Goal: Task Accomplishment & Management: Manage account settings

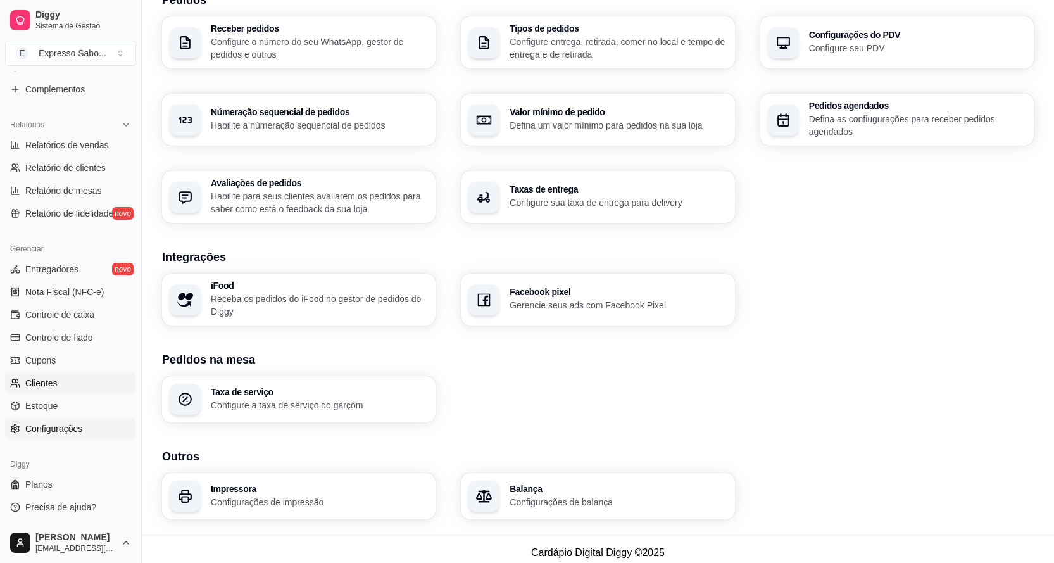
scroll to position [324, 0]
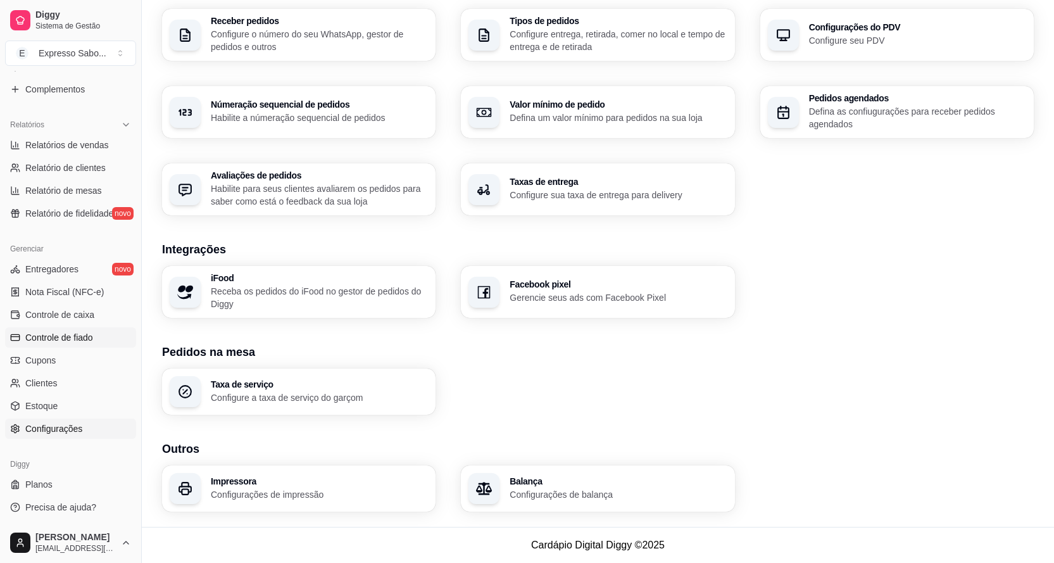
click at [65, 336] on span "Controle de fiado" at bounding box center [59, 337] width 68 height 13
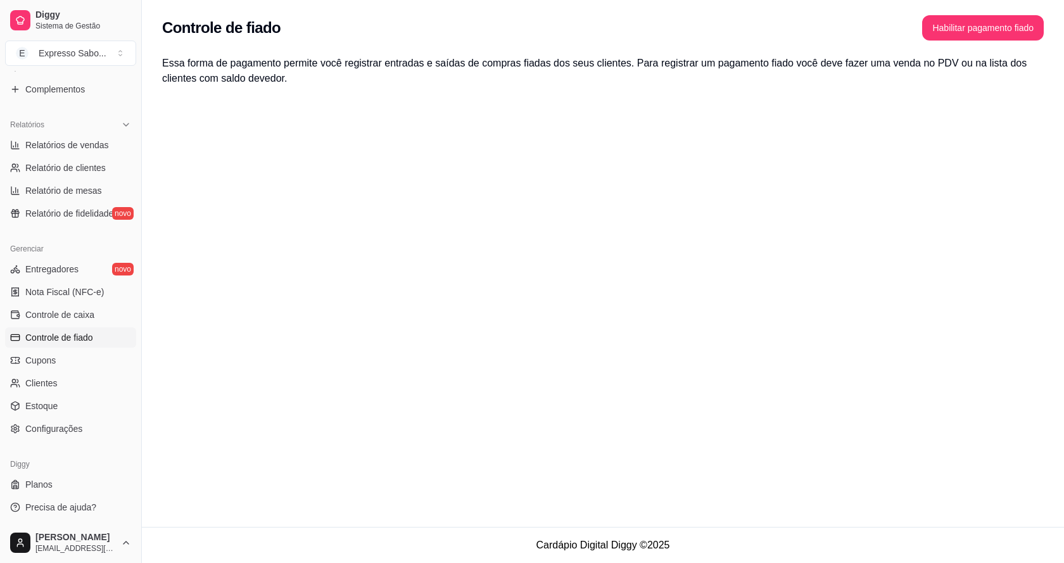
click at [77, 339] on span "Controle de fiado" at bounding box center [59, 337] width 68 height 13
click at [976, 34] on button "Habilitar pagamento fiado" at bounding box center [983, 27] width 122 height 25
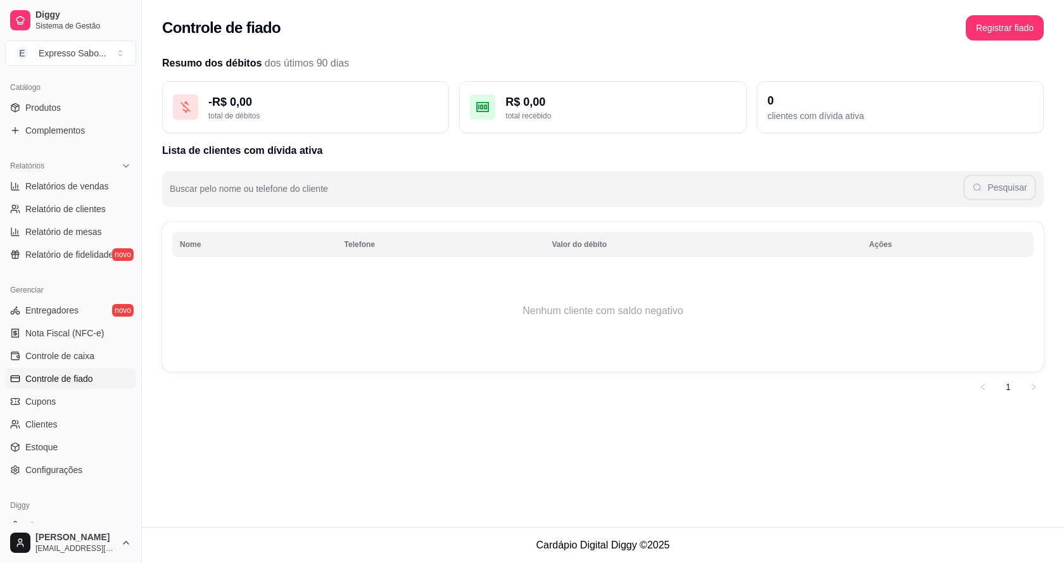
scroll to position [285, 0]
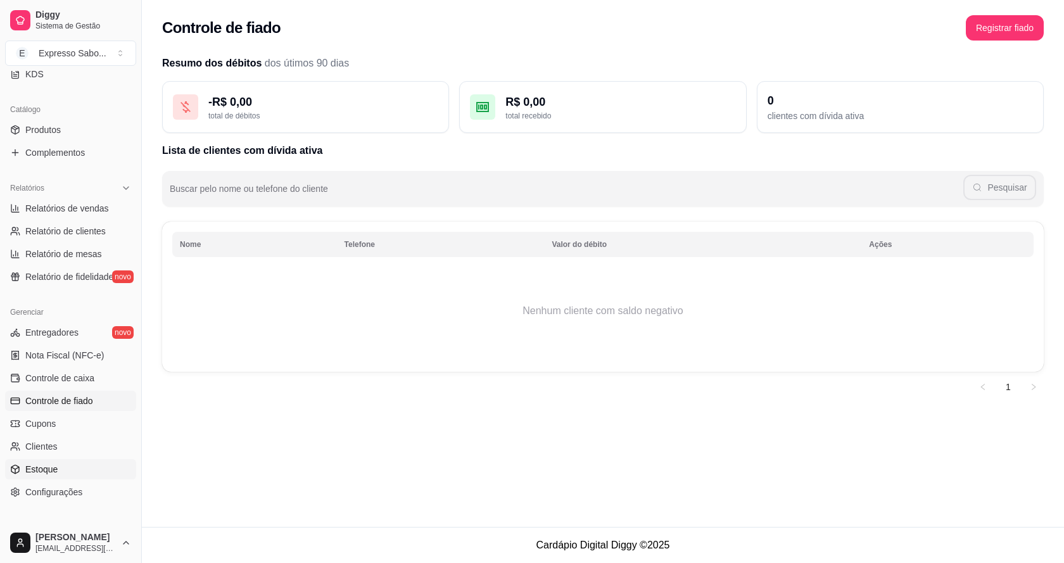
click at [57, 472] on link "Estoque" at bounding box center [70, 469] width 131 height 20
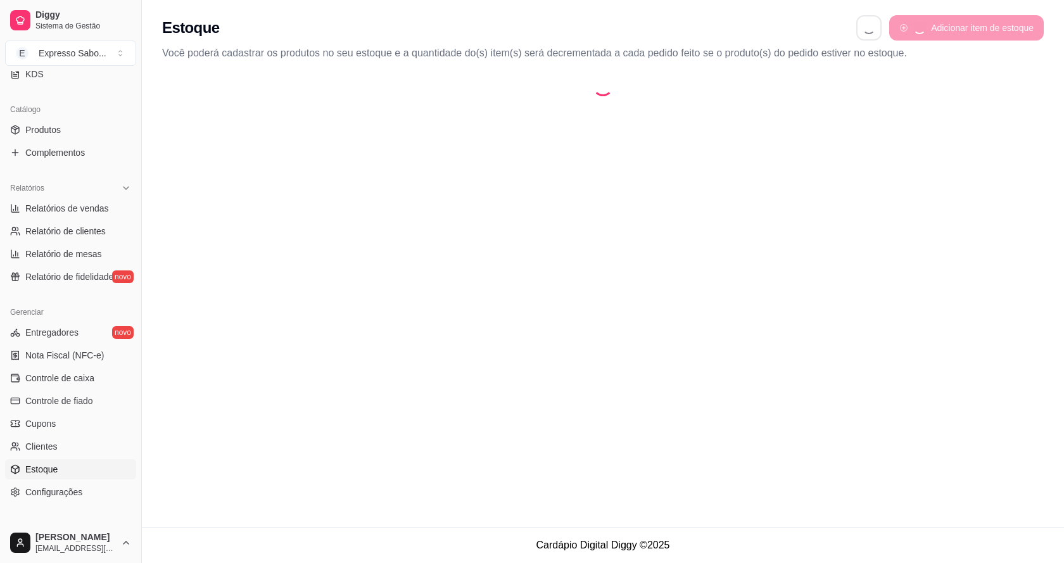
select select "QUANTITY_ORDER"
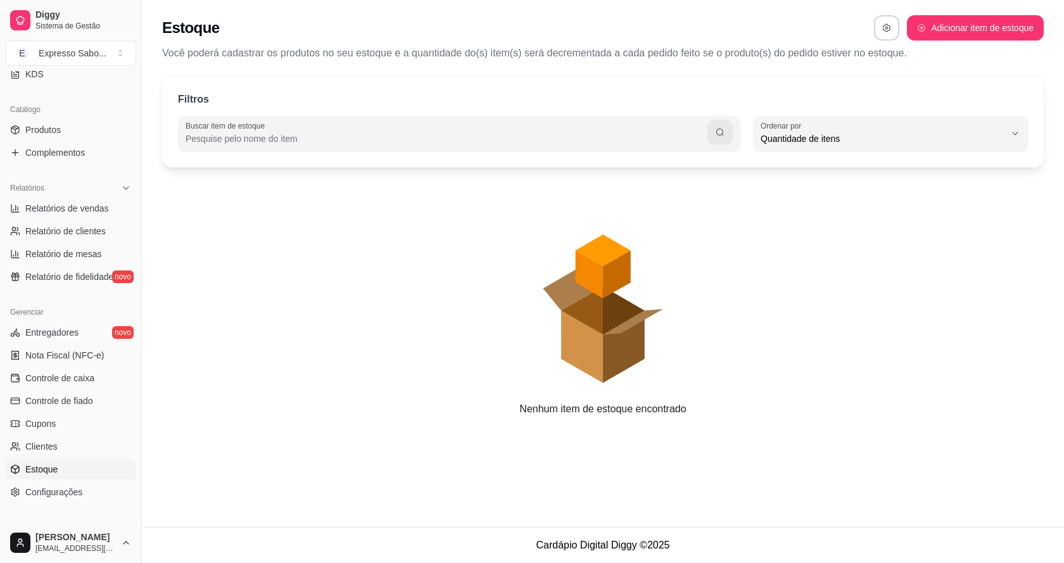
scroll to position [12, 0]
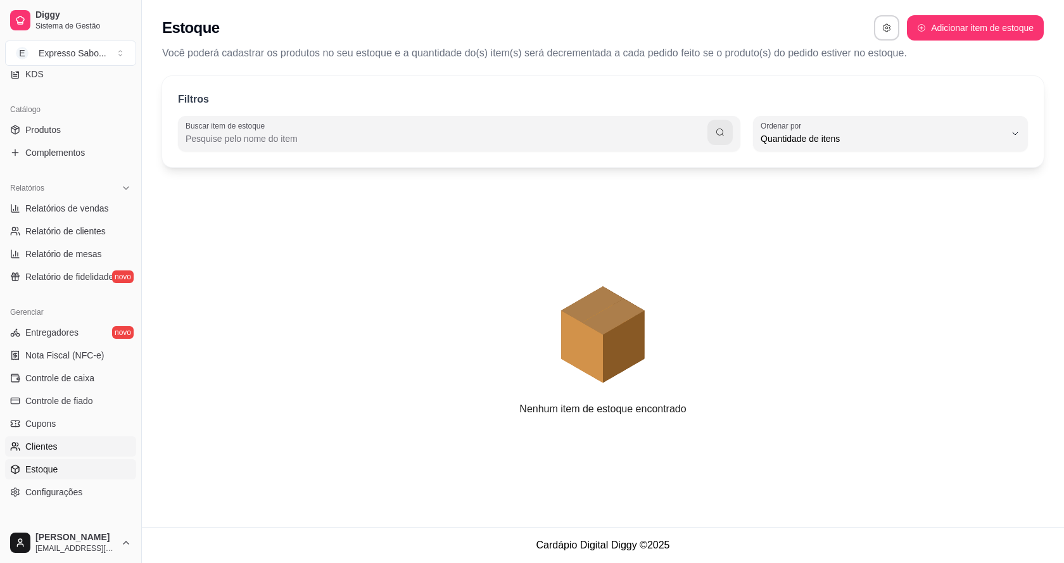
click at [50, 448] on span "Clientes" at bounding box center [41, 446] width 32 height 13
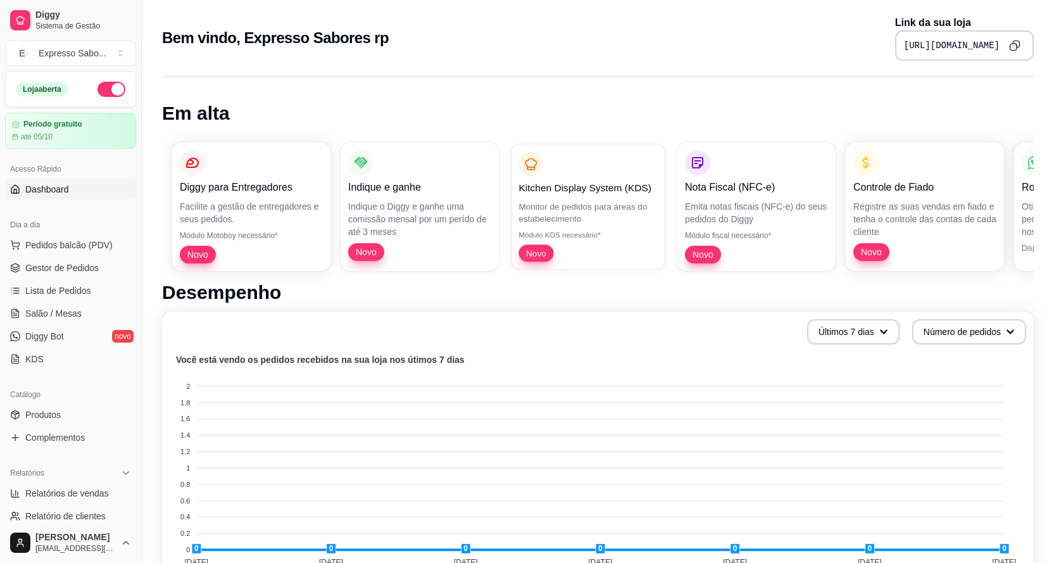
click at [573, 202] on p "Monitor de pedidos para áreas do estabelecimento" at bounding box center [588, 212] width 139 height 25
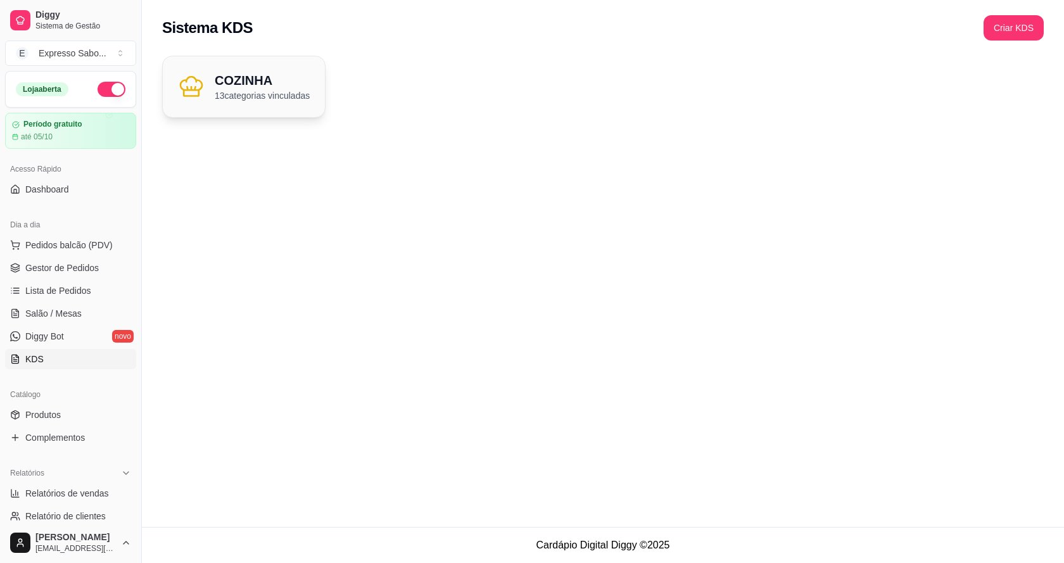
click at [248, 85] on h2 "COZINHA" at bounding box center [262, 81] width 95 height 18
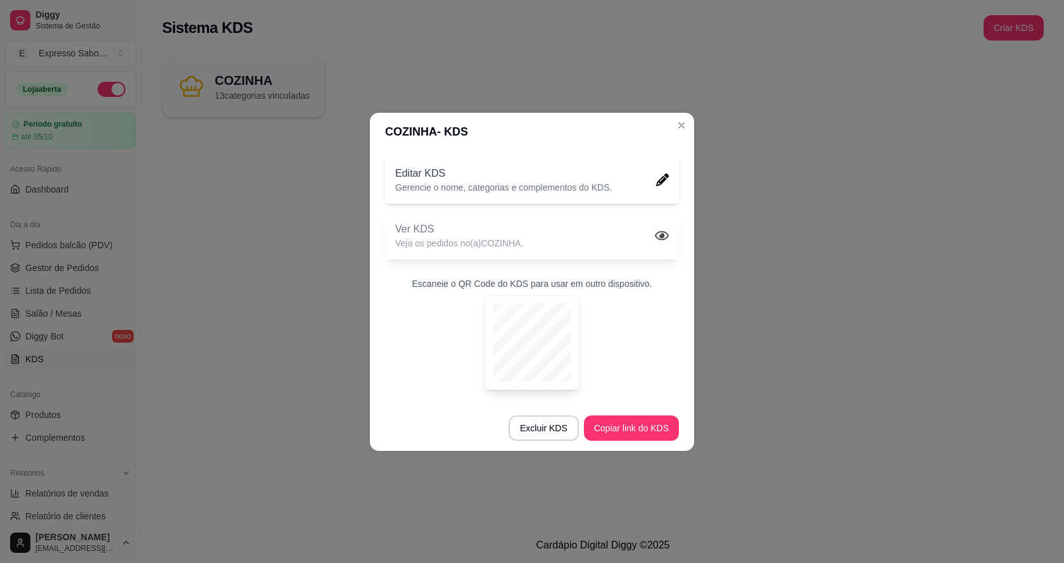
click at [663, 233] on icon at bounding box center [662, 234] width 14 height 9
click at [657, 181] on icon at bounding box center [662, 179] width 13 height 13
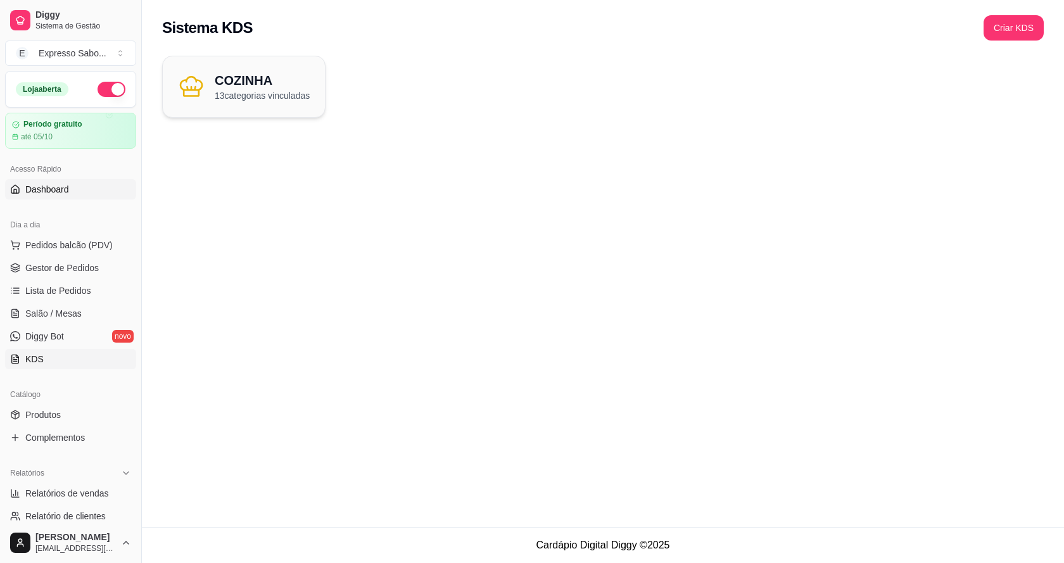
scroll to position [63, 0]
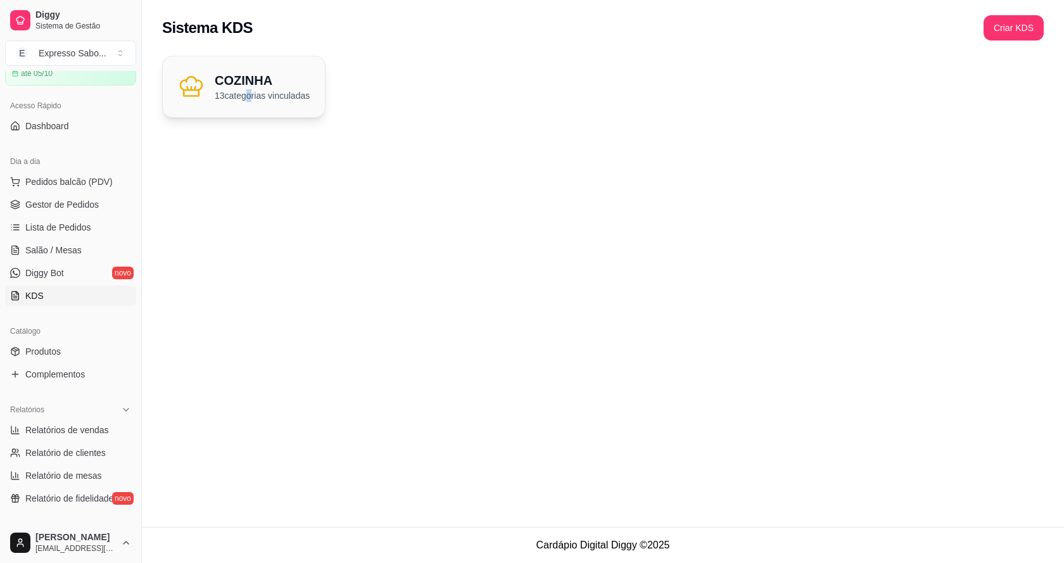
click at [248, 93] on p "13 categorias vinculadas" at bounding box center [262, 95] width 95 height 13
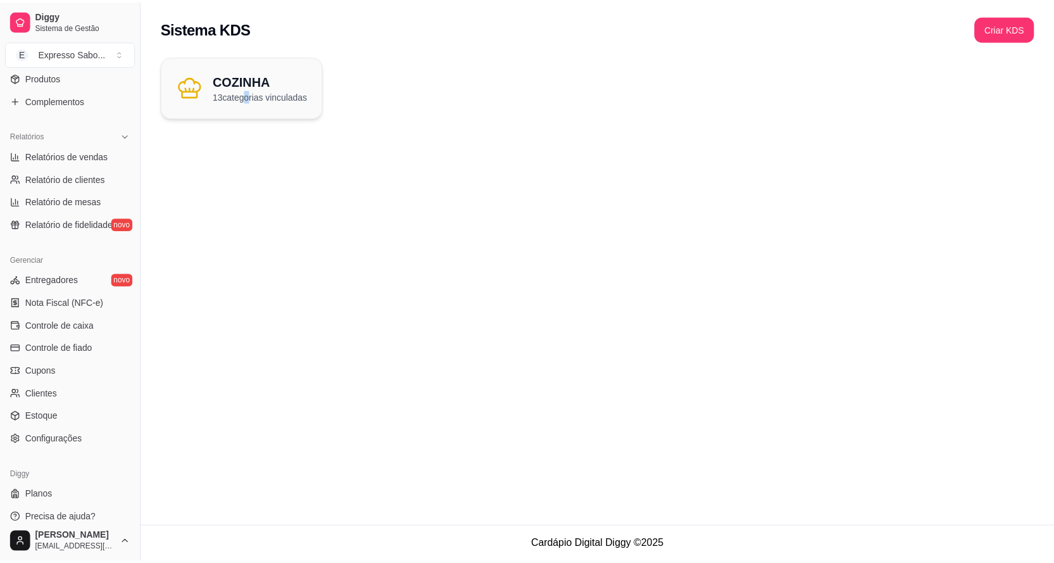
scroll to position [348, 0]
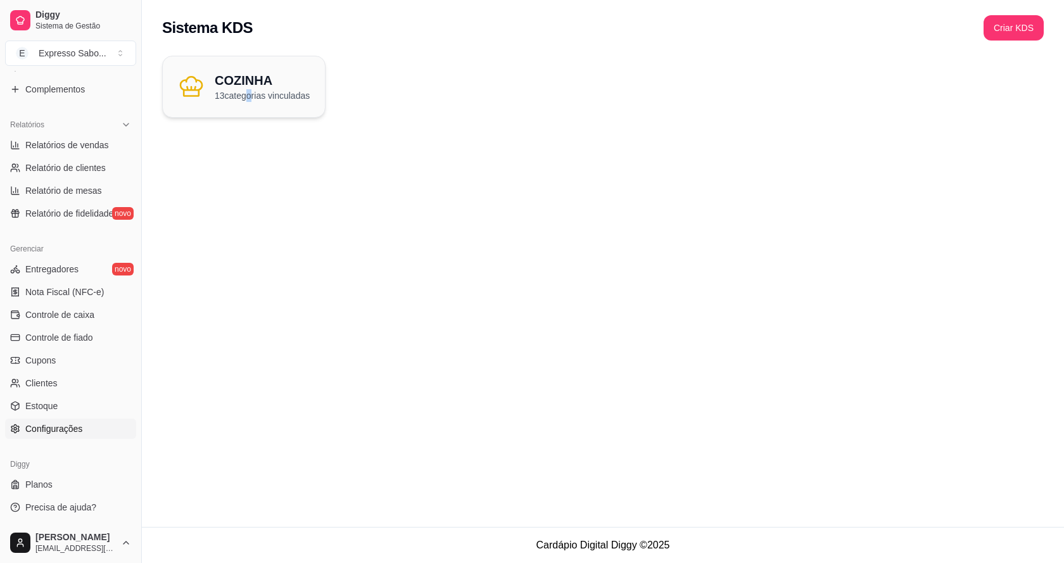
click at [30, 433] on span "Configurações" at bounding box center [53, 428] width 57 height 13
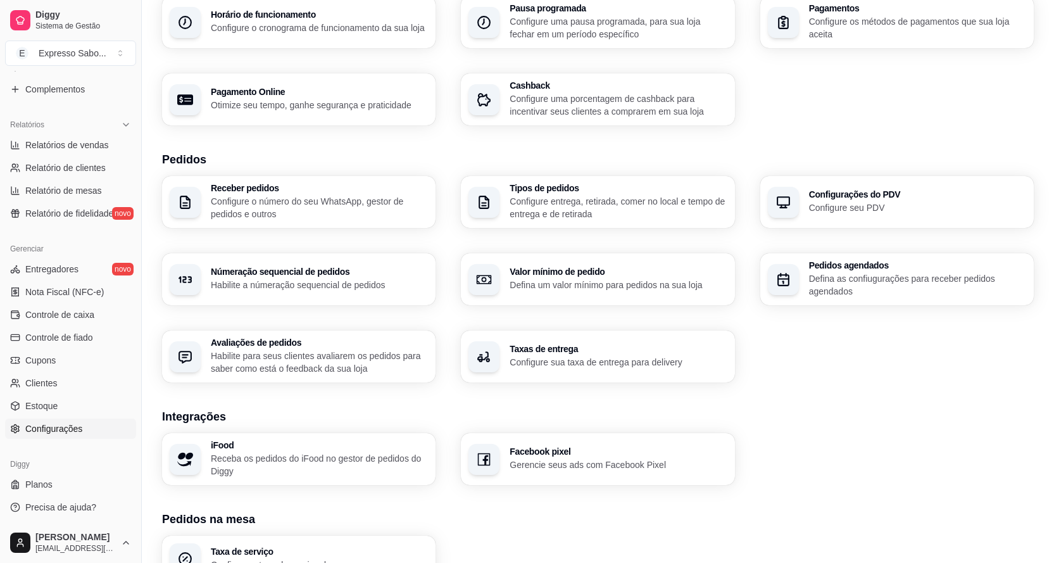
scroll to position [134, 0]
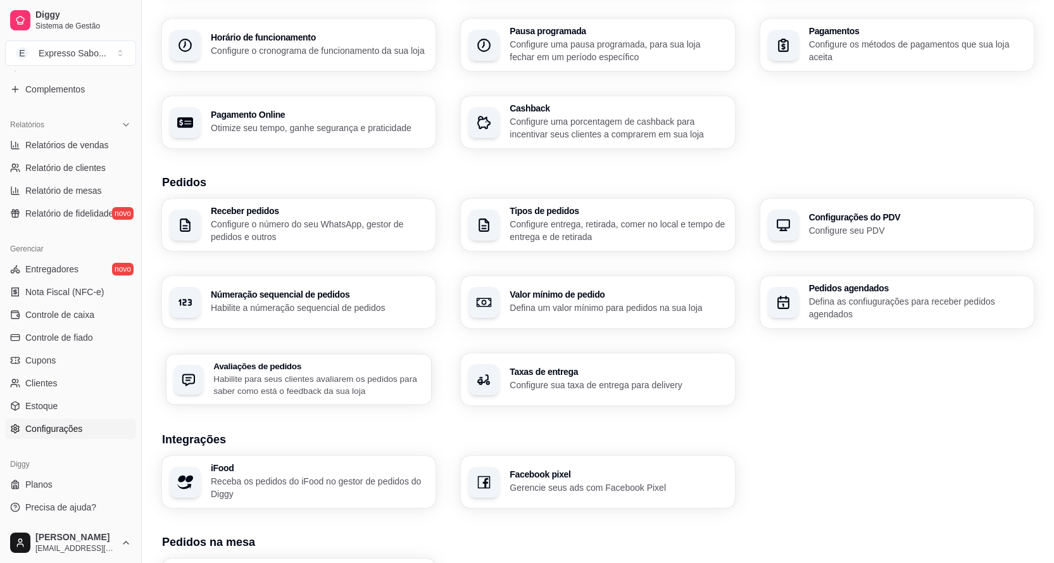
click at [274, 379] on p "Habilite para seus clientes avaliarem os pedidos para saber como está o feedbac…" at bounding box center [318, 384] width 211 height 25
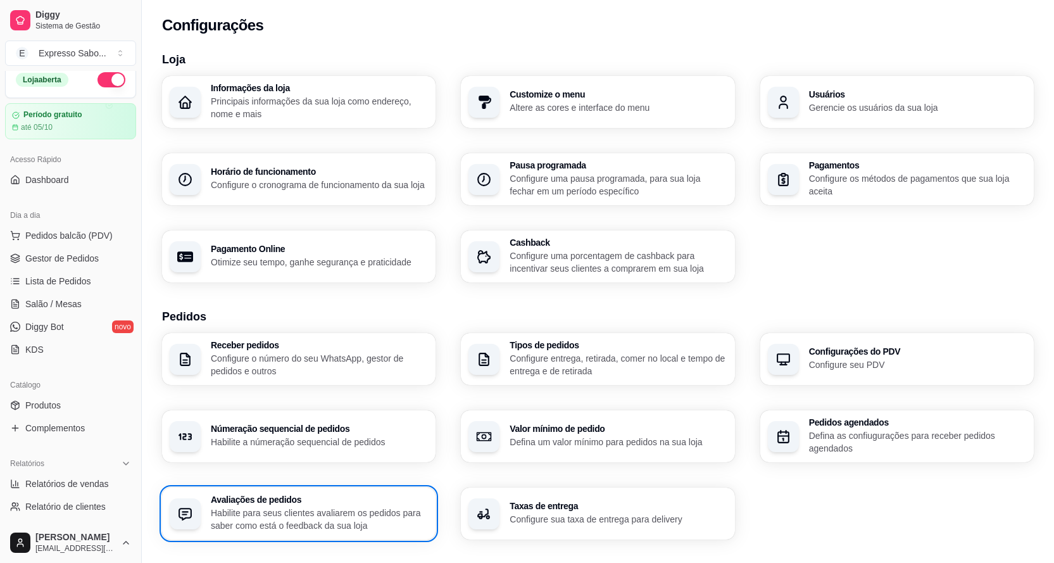
scroll to position [0, 0]
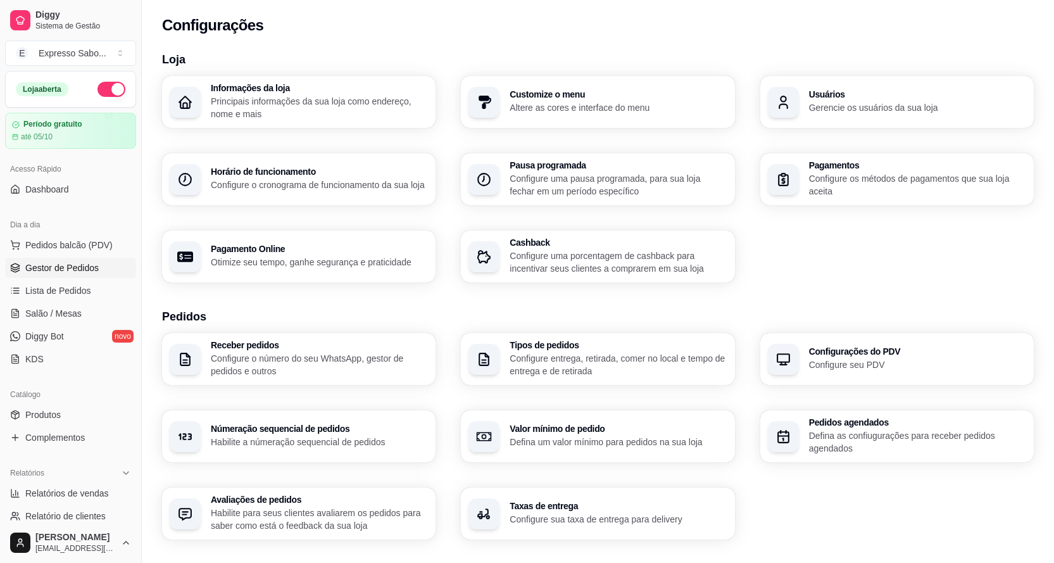
click at [72, 269] on span "Gestor de Pedidos" at bounding box center [61, 267] width 73 height 13
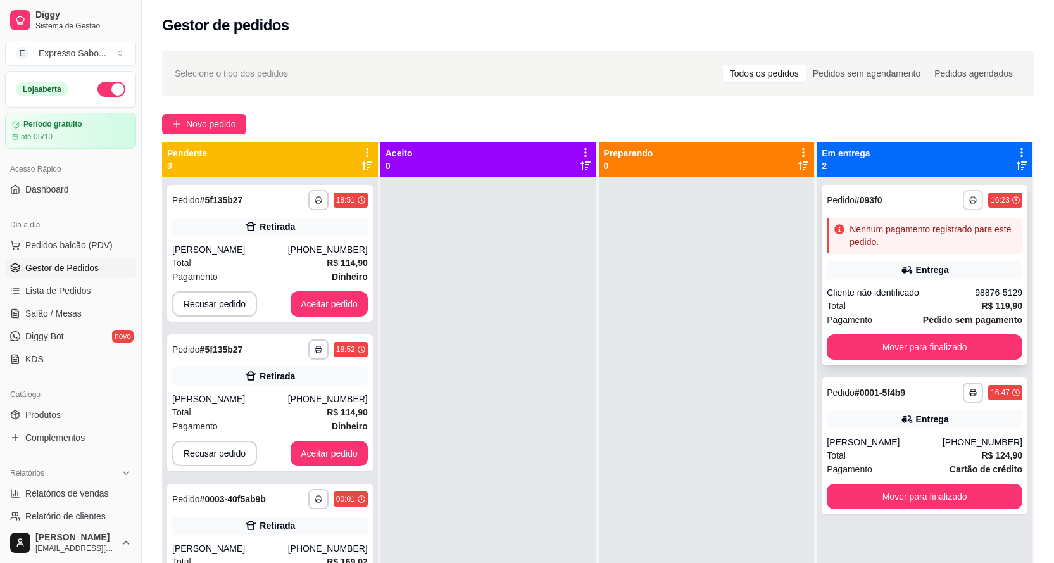
click at [969, 201] on icon "button" at bounding box center [973, 200] width 8 height 8
click at [927, 244] on button "IMPRESSORA" at bounding box center [930, 244] width 89 height 20
click at [879, 344] on button "Mover para finalizado" at bounding box center [924, 347] width 189 height 25
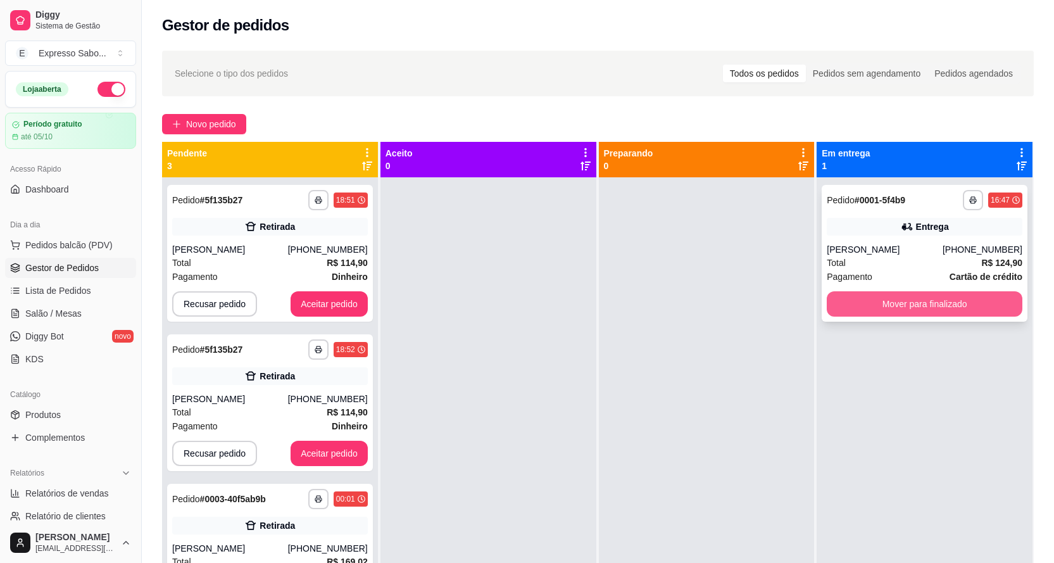
click at [893, 311] on button "Mover para finalizado" at bounding box center [925, 303] width 196 height 25
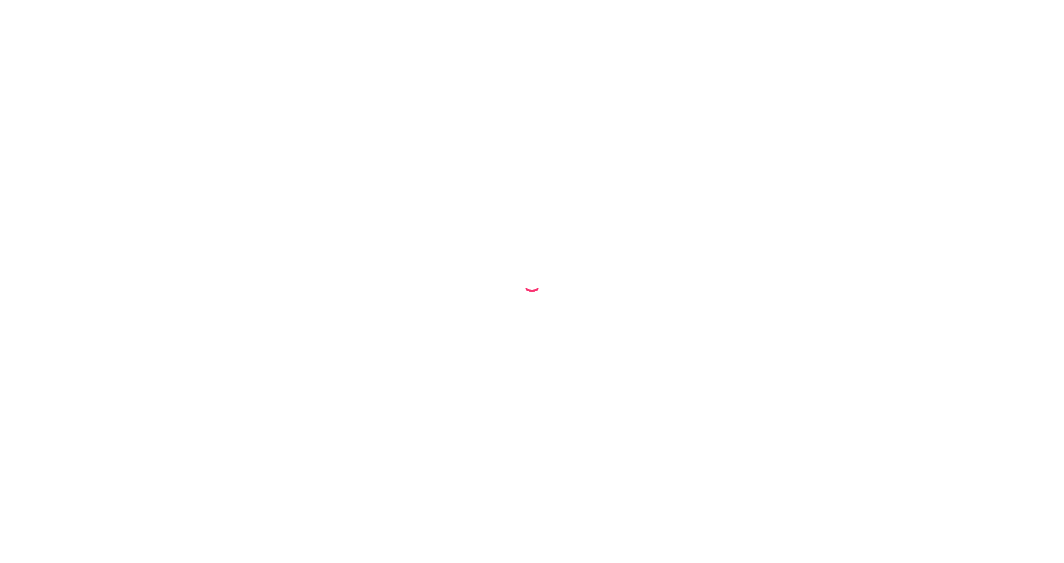
select select "68baf84460fbf2652947f8a8"
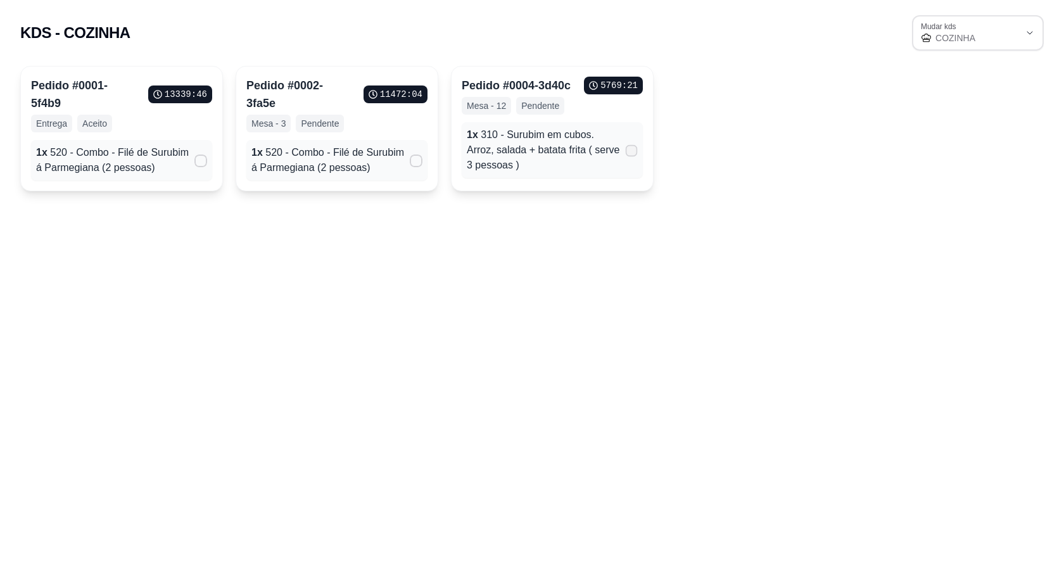
click at [630, 153] on icon at bounding box center [630, 150] width 9 height 7
click at [630, 153] on input "" at bounding box center [628, 157] width 8 height 8
click at [324, 115] on p "Pendente" at bounding box center [320, 124] width 48 height 18
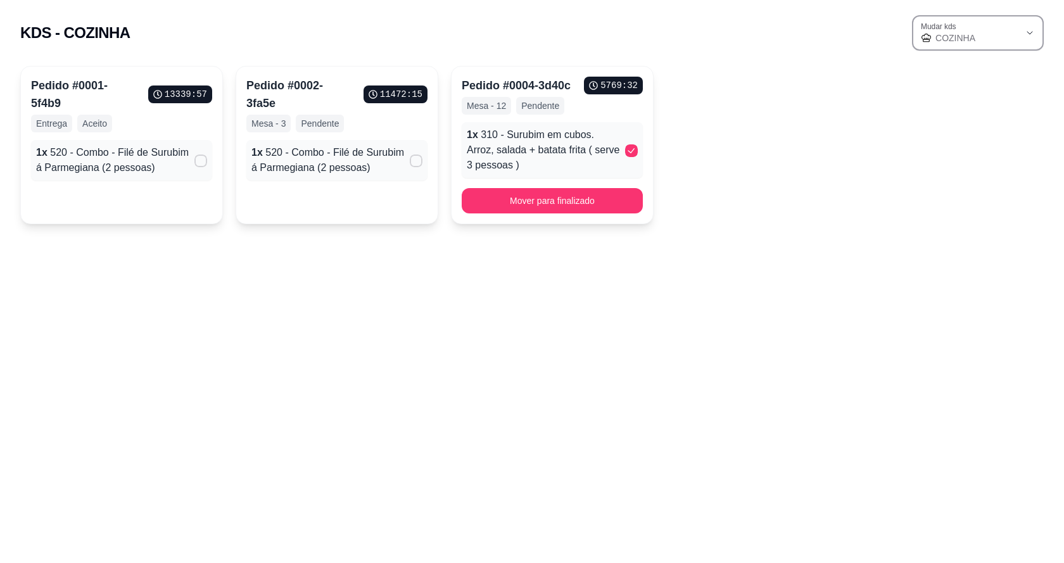
click at [977, 33] on span "COZINHA" at bounding box center [977, 38] width 84 height 13
click at [976, 34] on span "COZINHA" at bounding box center [977, 38] width 84 height 13
click at [558, 200] on button "Mover para finalizado" at bounding box center [551, 201] width 175 height 25
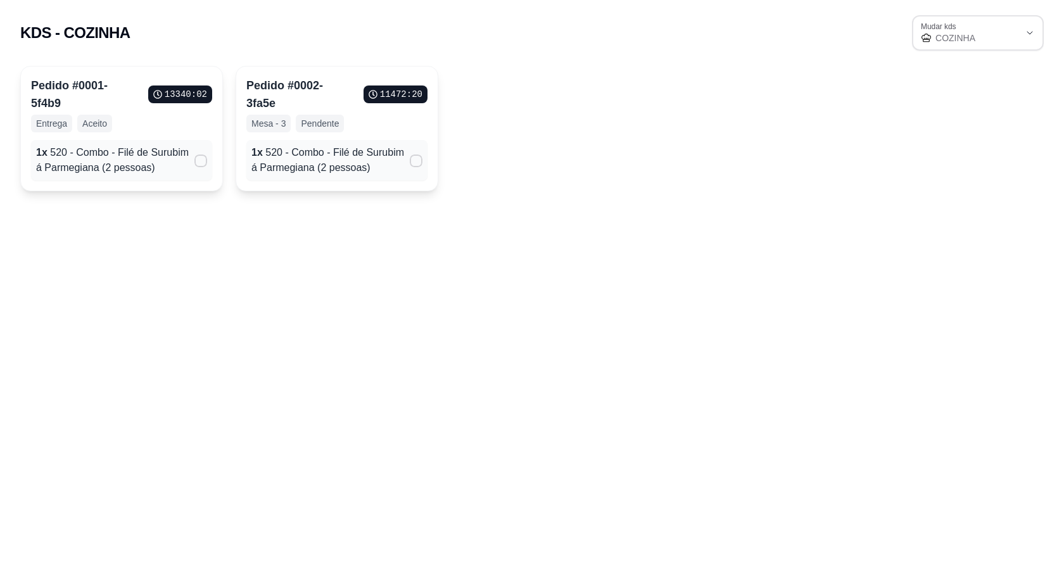
click at [397, 148] on p "1 x 520 - Combo - Filé de Surubim á Parmegiana (2 pessoas)" at bounding box center [327, 160] width 153 height 30
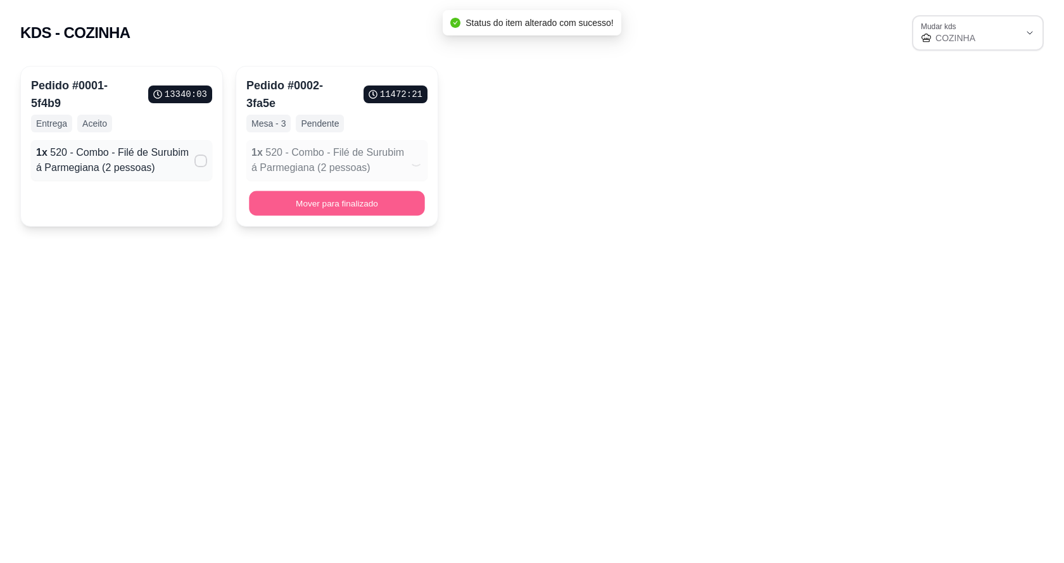
click at [287, 191] on button "Mover para finalizado" at bounding box center [336, 203] width 175 height 25
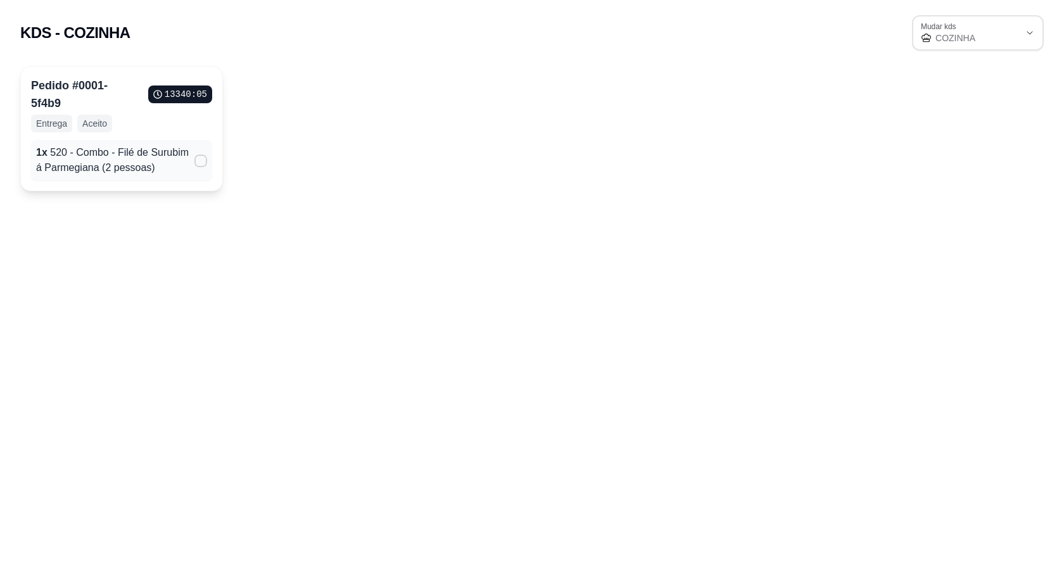
click at [166, 163] on p "1 x 520 - Combo - Filé de Surubim á Parmegiana (2 pessoas)" at bounding box center [112, 160] width 153 height 30
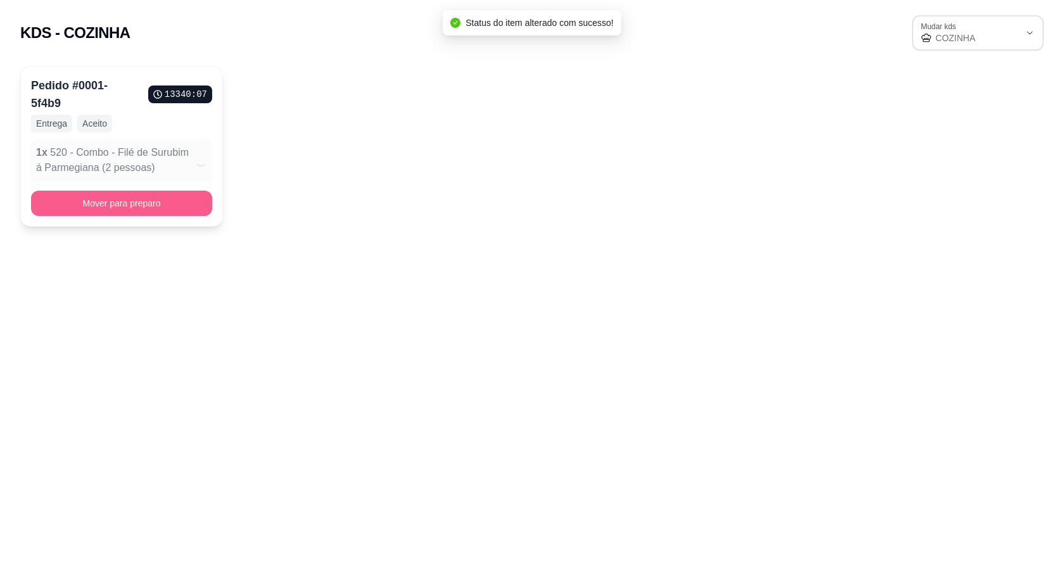
click at [120, 204] on button "Mover para preparo" at bounding box center [121, 203] width 181 height 25
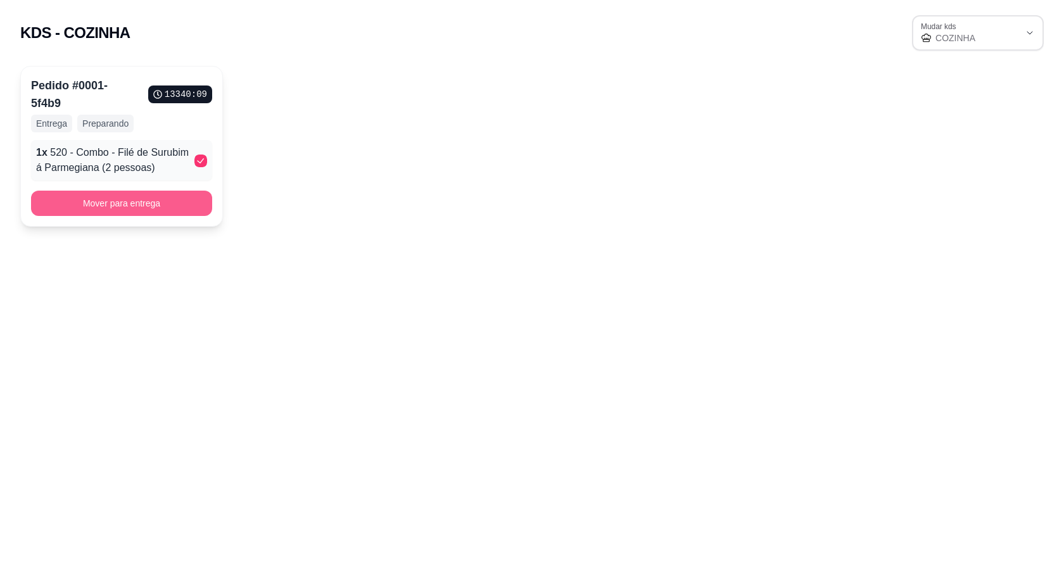
click at [120, 204] on button "Mover para entrega" at bounding box center [121, 203] width 181 height 25
